Goal: Task Accomplishment & Management: Use online tool/utility

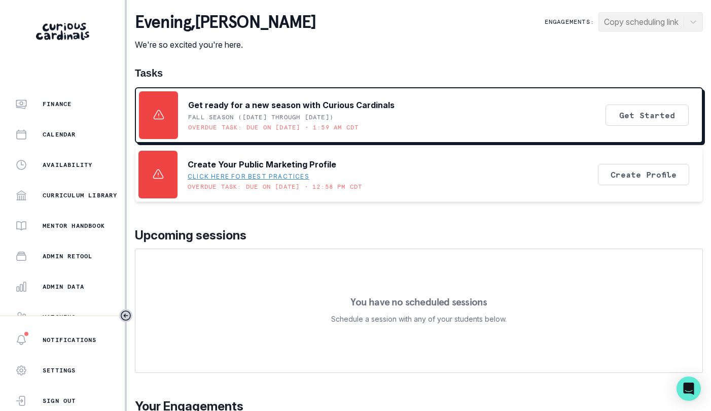
scroll to position [120, 0]
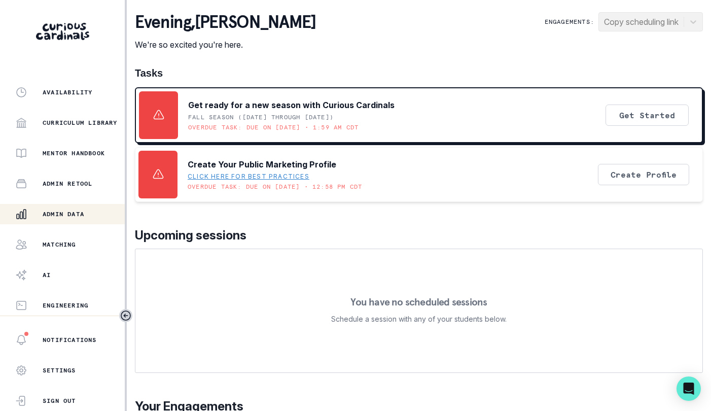
click at [81, 221] on button "Admin Data" at bounding box center [62, 214] width 125 height 20
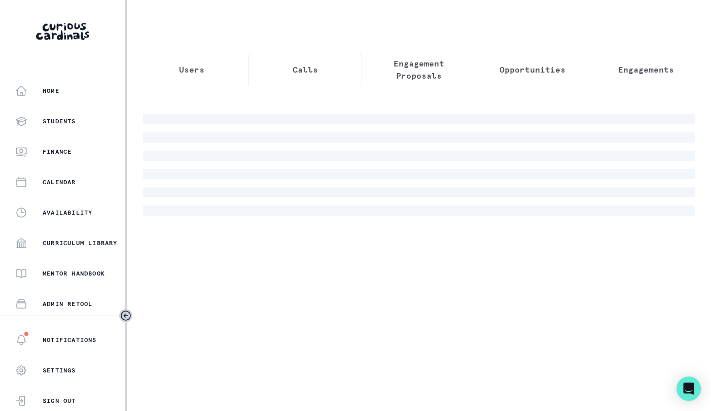
click at [316, 82] on button "Calls" at bounding box center [306, 69] width 114 height 33
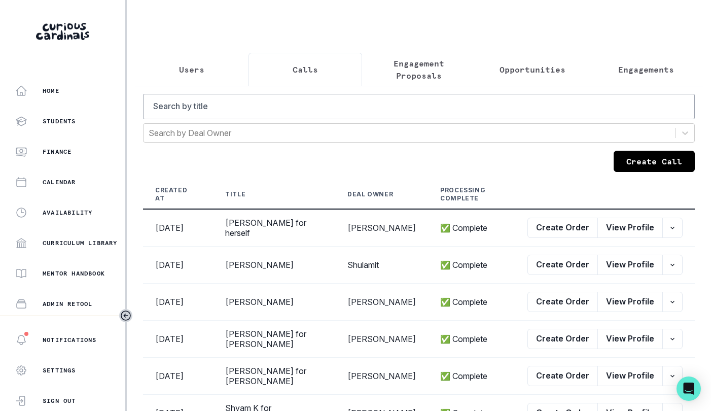
click at [522, 75] on p "Opportunities" at bounding box center [533, 69] width 66 height 12
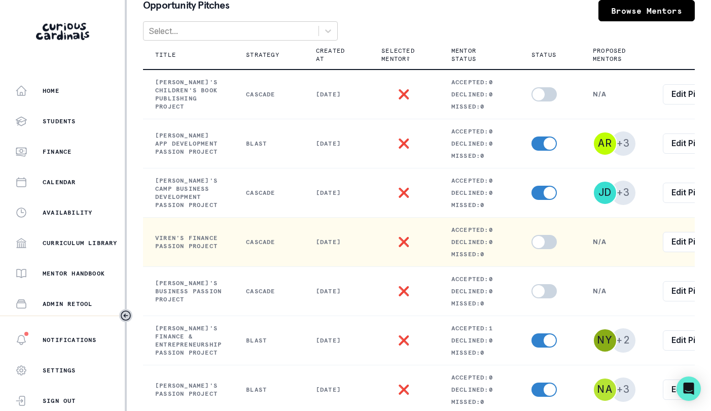
scroll to position [0, 66]
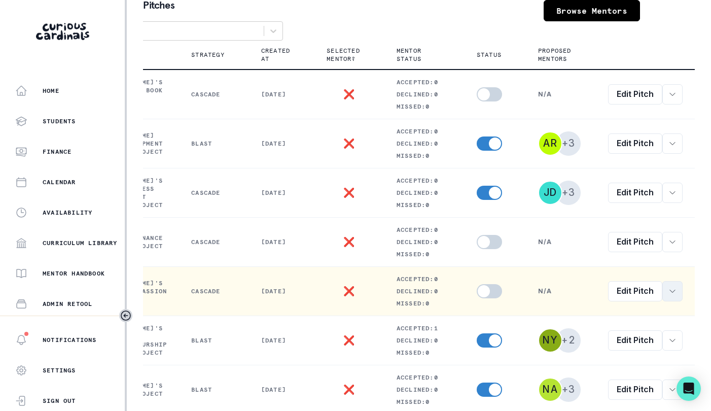
click at [678, 292] on button "row menu" at bounding box center [673, 291] width 20 height 20
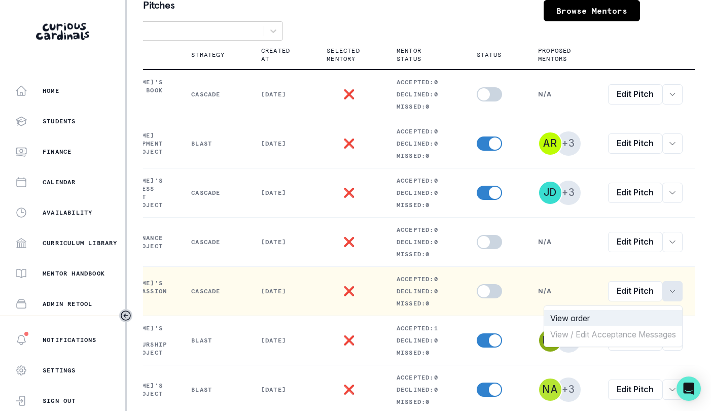
click at [619, 312] on button "View order" at bounding box center [613, 318] width 138 height 16
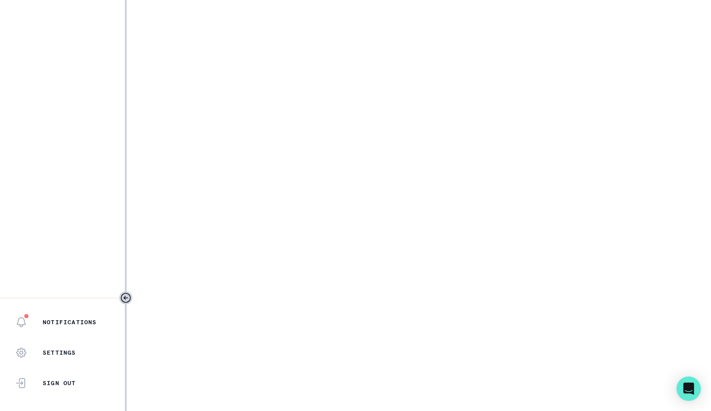
select select "b3713756-4135-4cda-87b8-2c7a26e5960c"
select select "17679a9d-70bd-407f-a820-d213157fa7d8"
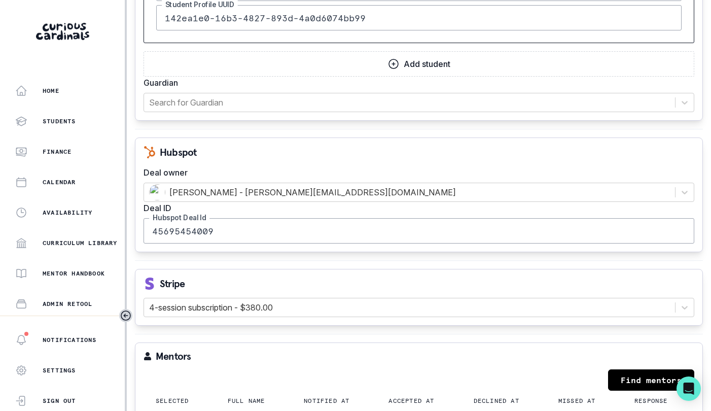
scroll to position [1188, 0]
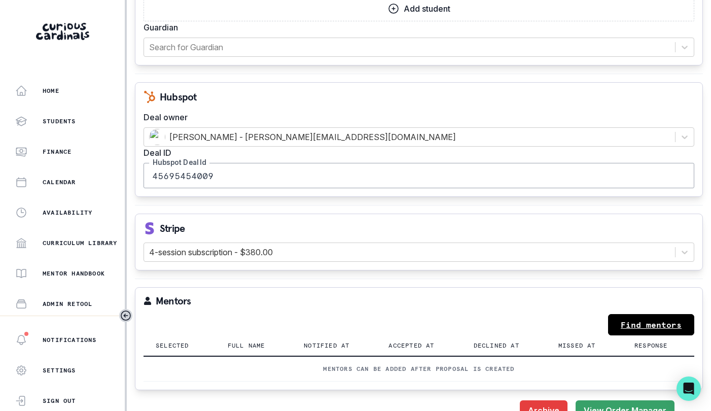
click at [629, 314] on link "Find mentors" at bounding box center [651, 324] width 86 height 21
